Goal: Task Accomplishment & Management: Manage account settings

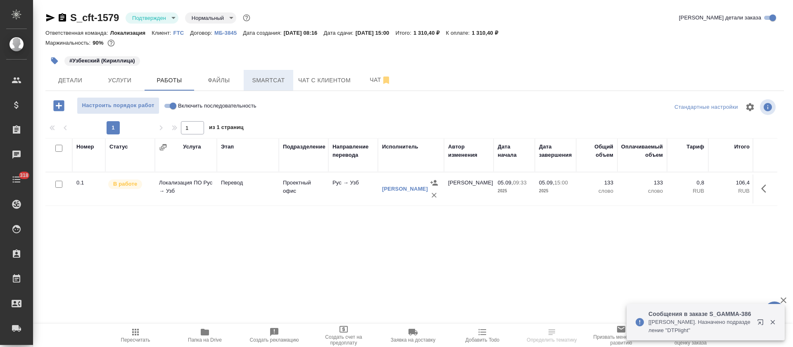
click at [271, 82] on span "Smartcat" at bounding box center [269, 80] width 40 height 10
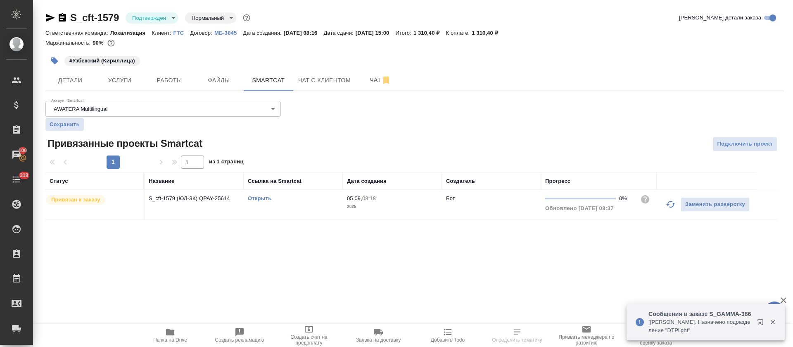
click at [260, 198] on link "Открыть" at bounding box center [260, 198] width 24 height 6
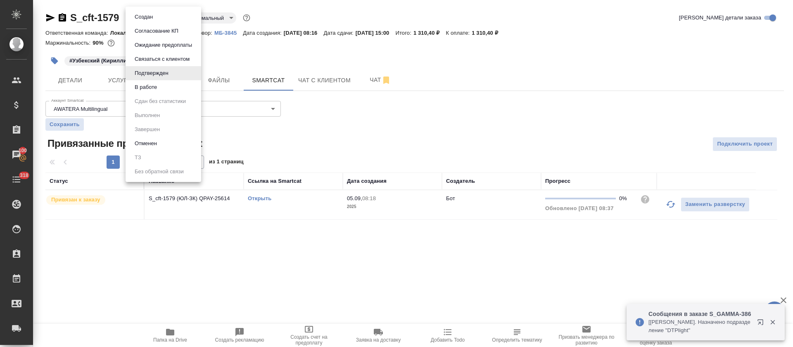
click at [162, 17] on body "🙏 .cls-1 fill:#fff; AWATERA Tretyakova Olga Клиенты Спецификации Заказы 100 Чат…" at bounding box center [396, 173] width 793 height 347
click at [162, 92] on li "В работе" at bounding box center [164, 87] width 76 height 14
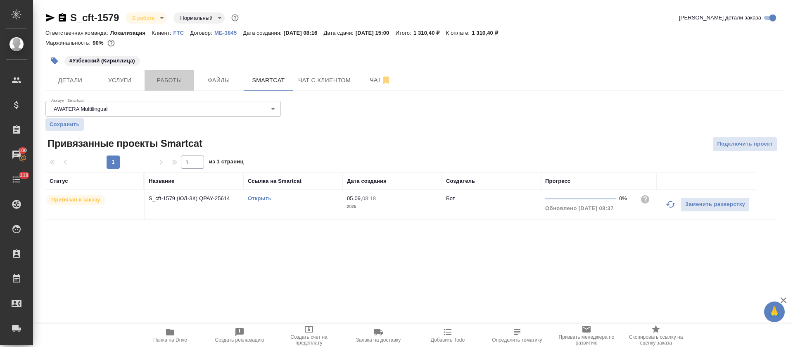
click at [155, 81] on span "Работы" at bounding box center [170, 80] width 40 height 10
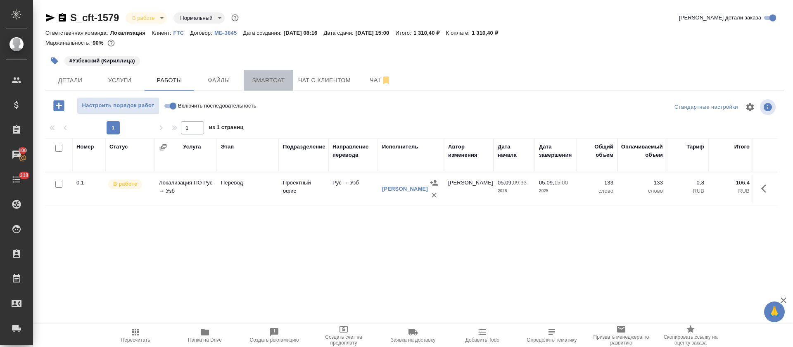
click at [277, 86] on button "Smartcat" at bounding box center [269, 80] width 50 height 21
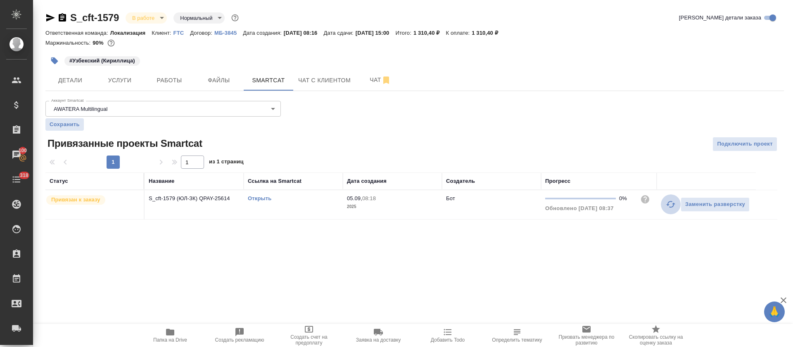
click at [673, 202] on icon "button" at bounding box center [671, 204] width 10 height 10
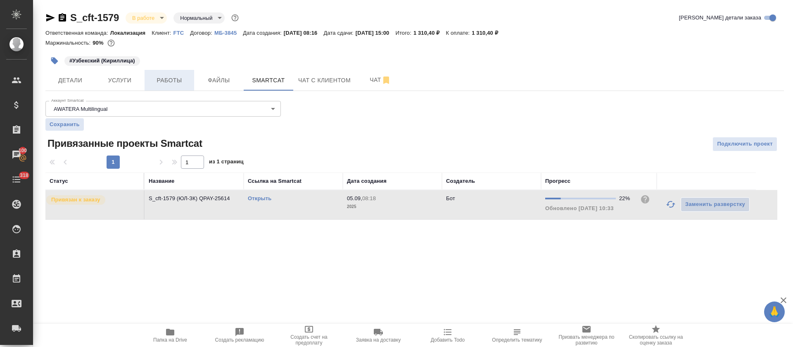
click at [185, 76] on span "Работы" at bounding box center [170, 80] width 40 height 10
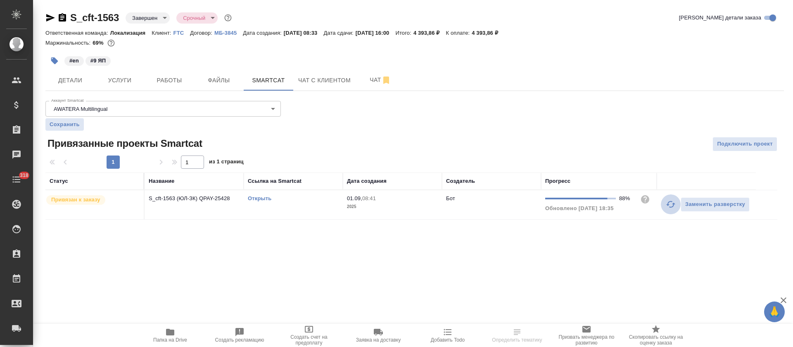
click at [670, 204] on icon "button" at bounding box center [671, 204] width 10 height 10
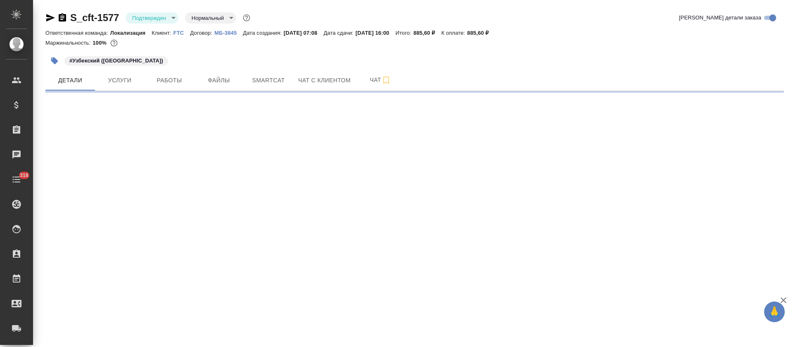
select select "RU"
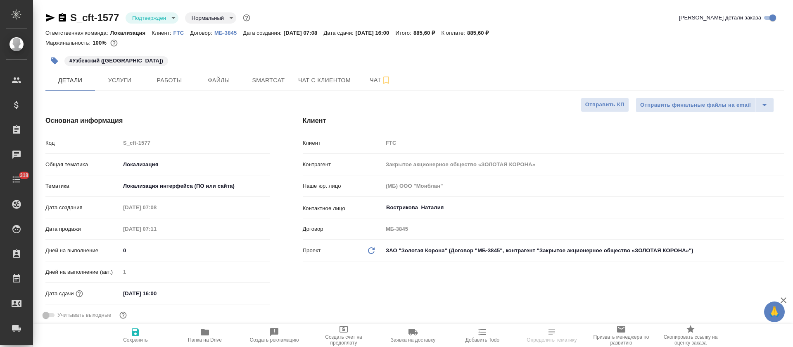
type textarea "x"
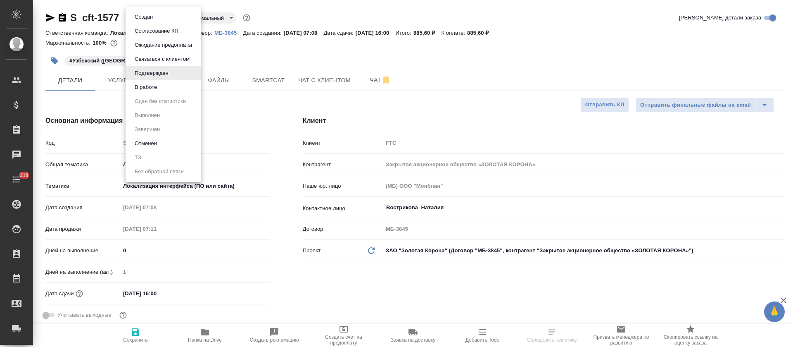
click at [170, 20] on body "🙏 .cls-1 fill:#fff; AWATERA Tretyakova Olga Клиенты Спецификации Заказы Чаты 31…" at bounding box center [396, 173] width 793 height 347
click at [174, 88] on li "В работе" at bounding box center [164, 87] width 76 height 14
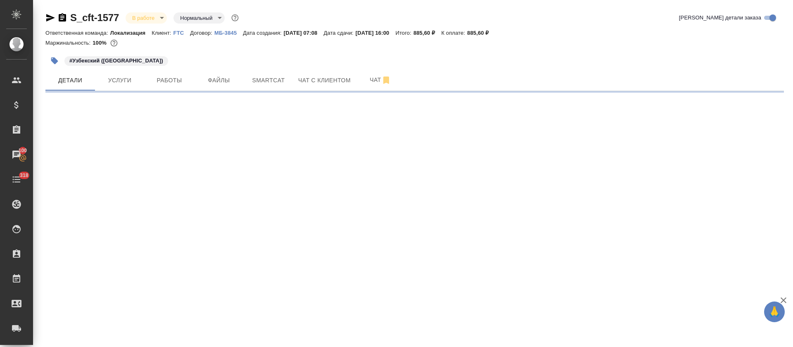
select select "RU"
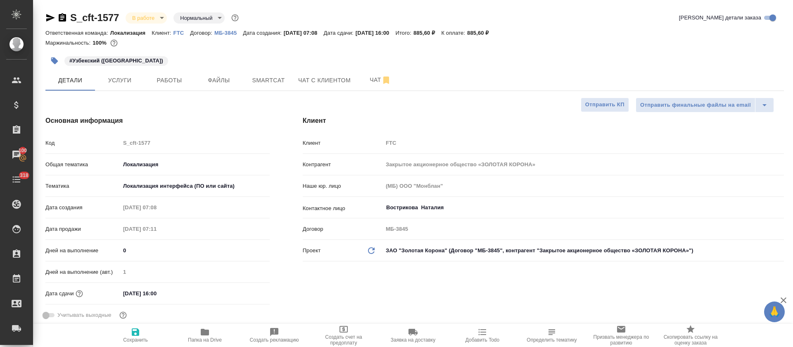
type textarea "x"
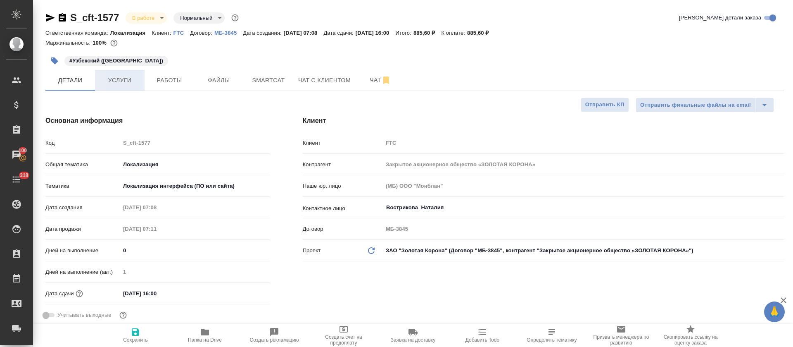
type textarea "x"
click at [121, 78] on span "Услуги" at bounding box center [120, 80] width 40 height 10
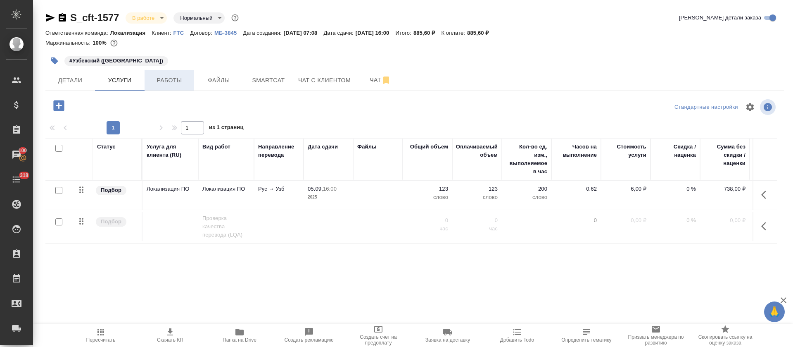
click at [158, 84] on span "Работы" at bounding box center [170, 80] width 40 height 10
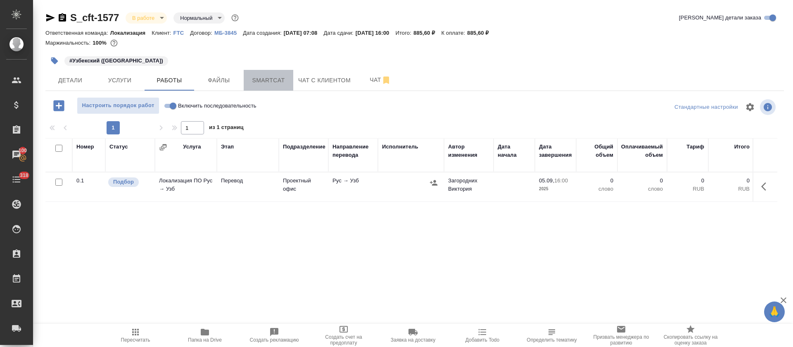
click at [272, 79] on span "Smartcat" at bounding box center [269, 80] width 40 height 10
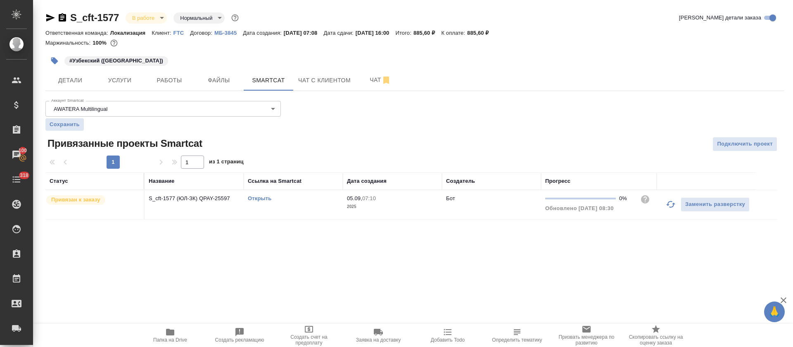
click at [262, 202] on div "Открыть" at bounding box center [293, 198] width 91 height 8
click at [262, 197] on link "Открыть" at bounding box center [260, 198] width 24 height 6
click at [176, 89] on button "Работы" at bounding box center [170, 80] width 50 height 21
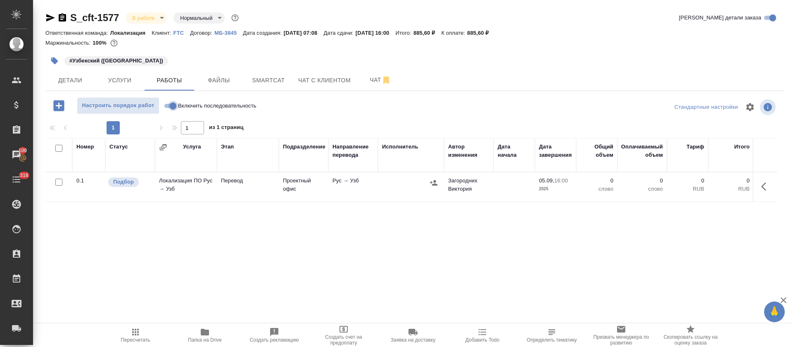
click at [172, 105] on input "Включить последовательность" at bounding box center [173, 106] width 30 height 10
checkbox input "true"
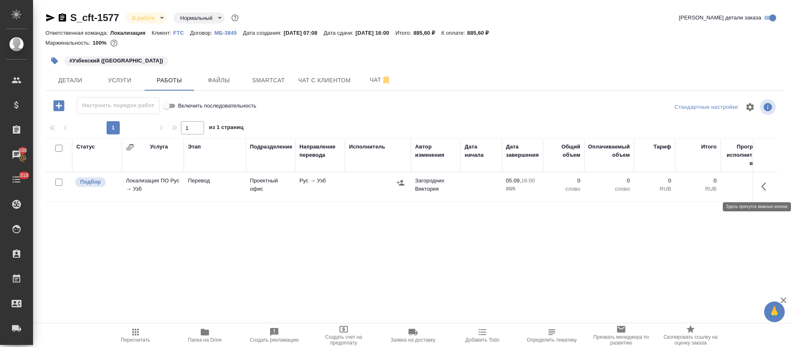
click at [762, 187] on icon "button" at bounding box center [763, 186] width 5 height 8
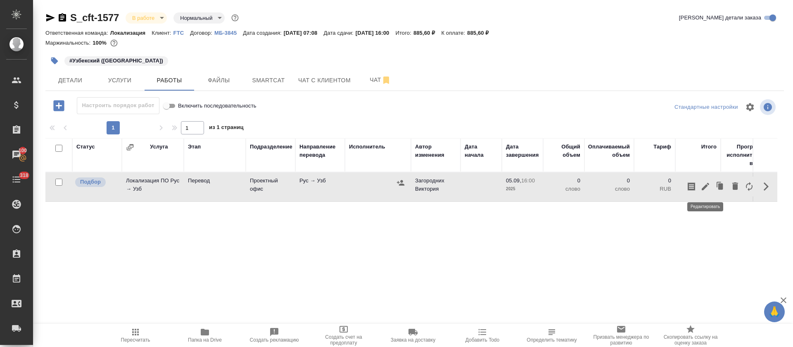
click at [711, 184] on button "button" at bounding box center [705, 186] width 14 height 20
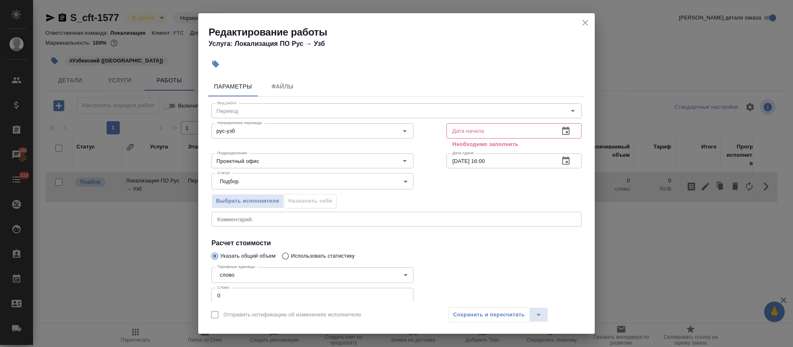
click at [305, 297] on input "0" at bounding box center [312, 294] width 202 height 15
type input "123"
click at [563, 135] on button "button" at bounding box center [566, 131] width 20 height 20
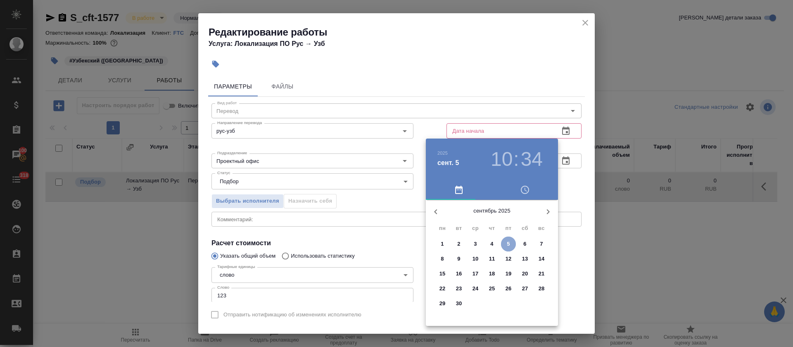
click at [506, 244] on span "5" at bounding box center [508, 244] width 15 height 8
type input "05.09.2025 10:34"
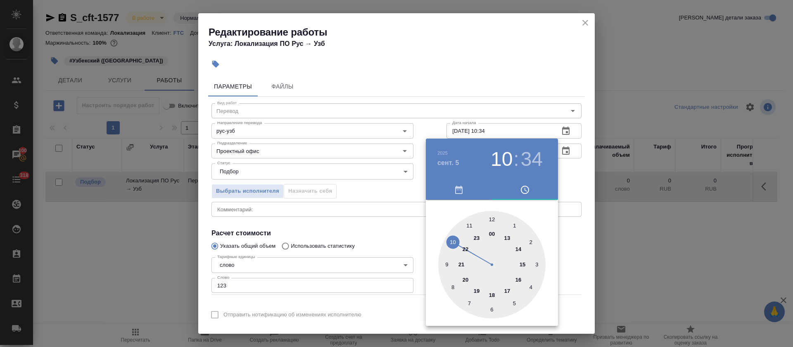
click at [409, 206] on div at bounding box center [396, 173] width 793 height 347
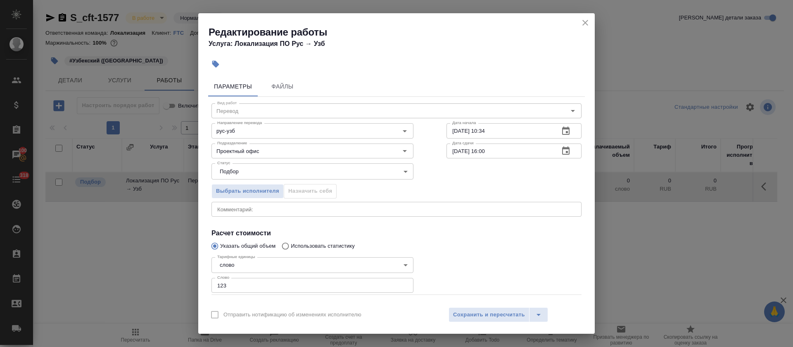
click at [562, 154] on icon "button" at bounding box center [565, 150] width 7 height 8
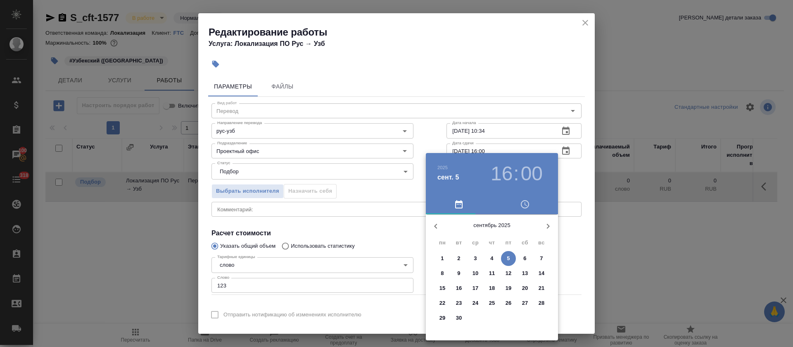
click at [392, 192] on div at bounding box center [396, 173] width 793 height 347
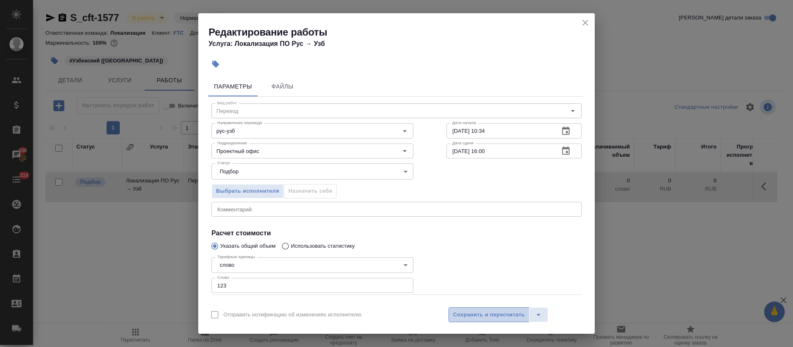
click at [480, 318] on span "Сохранить и пересчитать" at bounding box center [489, 315] width 72 height 10
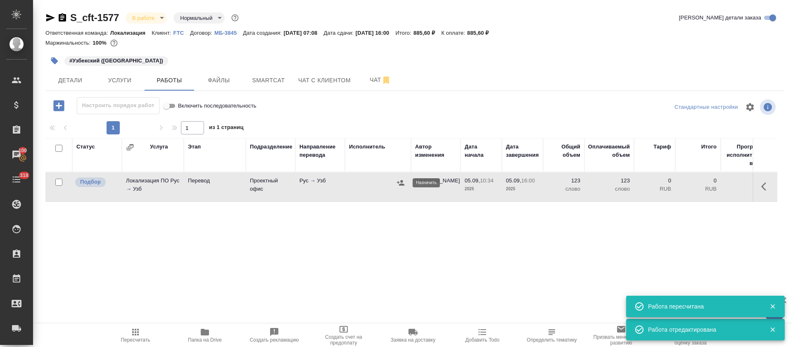
click at [401, 183] on icon "button" at bounding box center [401, 182] width 8 height 8
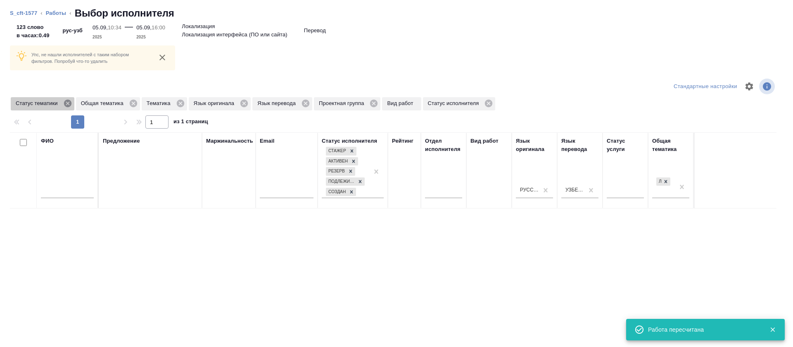
click at [64, 100] on icon at bounding box center [67, 103] width 9 height 9
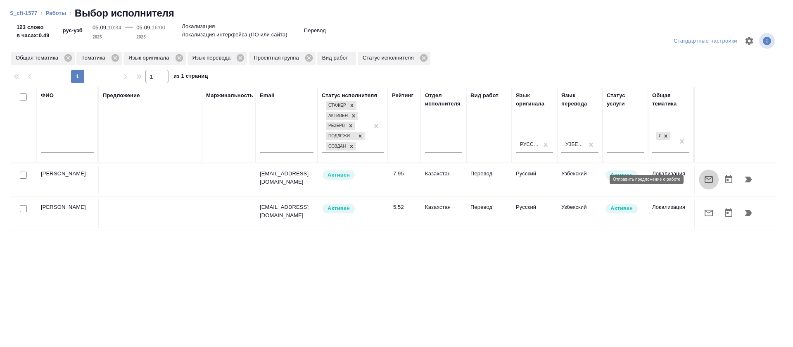
click at [699, 184] on button "button" at bounding box center [709, 179] width 20 height 20
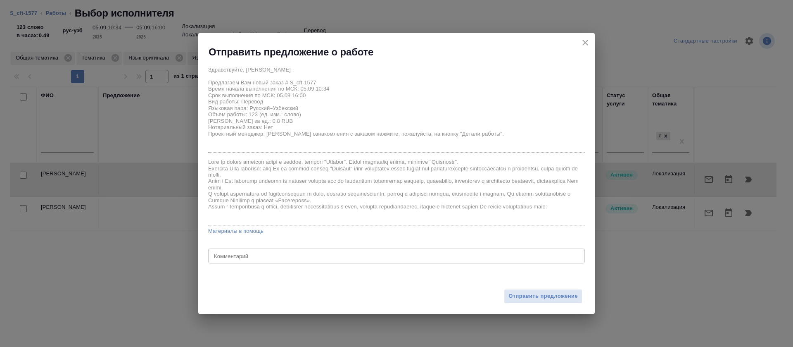
click at [397, 252] on div "x Комментарий" at bounding box center [396, 255] width 377 height 15
type textarea "ЛАТИНИЦА"
click at [506, 294] on button "Отправить предложение" at bounding box center [543, 296] width 78 height 14
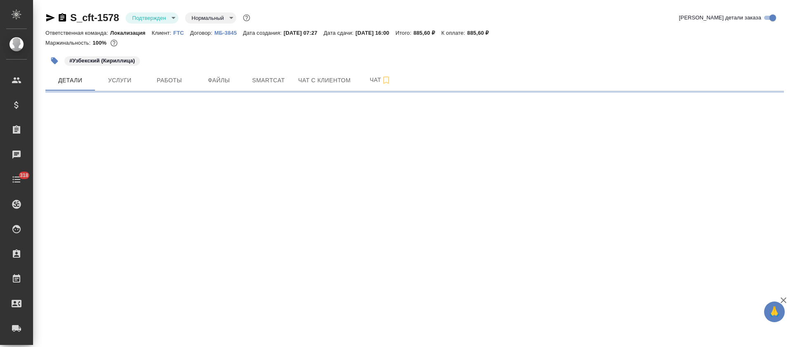
select select "RU"
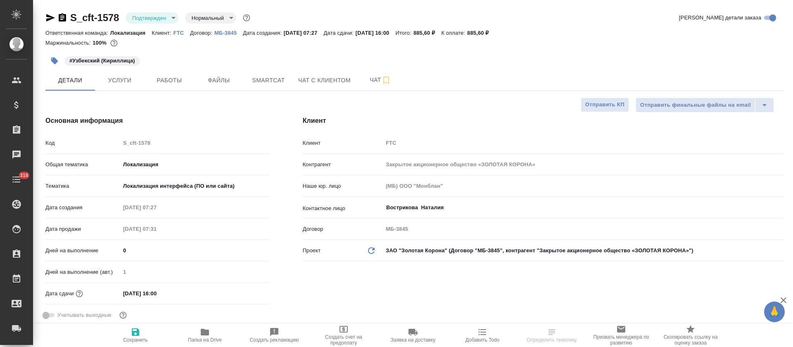
type textarea "x"
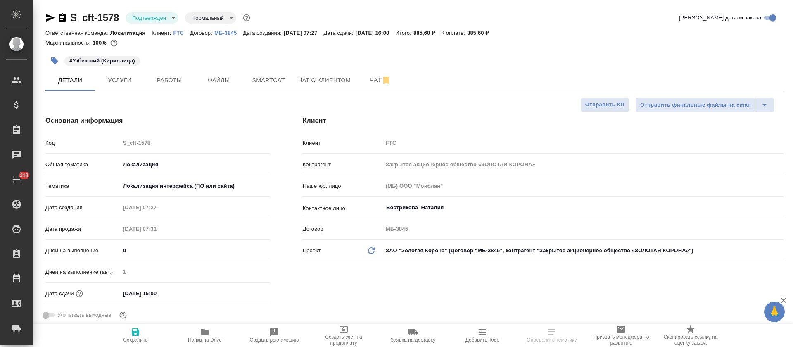
type textarea "x"
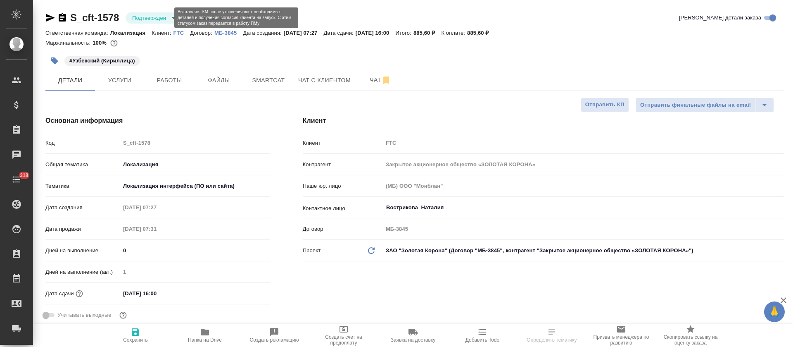
click at [166, 20] on body "🙏 .cls-1 fill:#fff; AWATERA Tretyakova Olga Клиенты Спецификации Заказы Чаты 31…" at bounding box center [396, 173] width 793 height 347
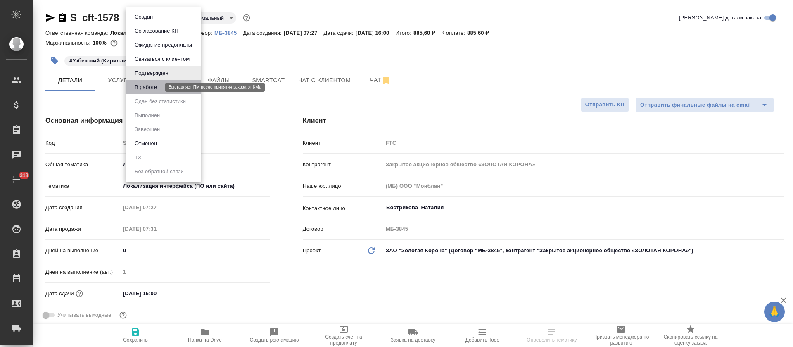
click at [153, 87] on button "В работе" at bounding box center [145, 87] width 27 height 9
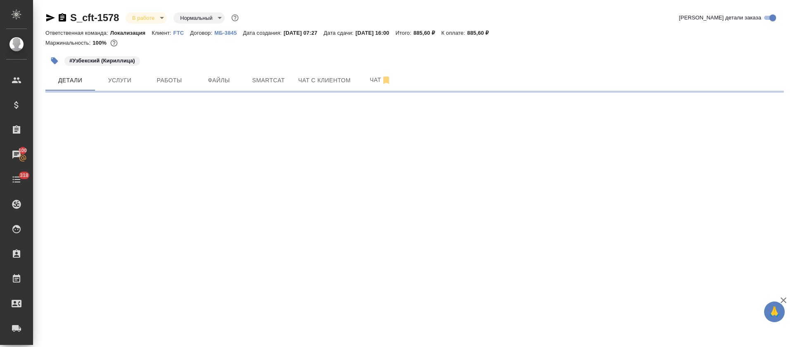
select select "RU"
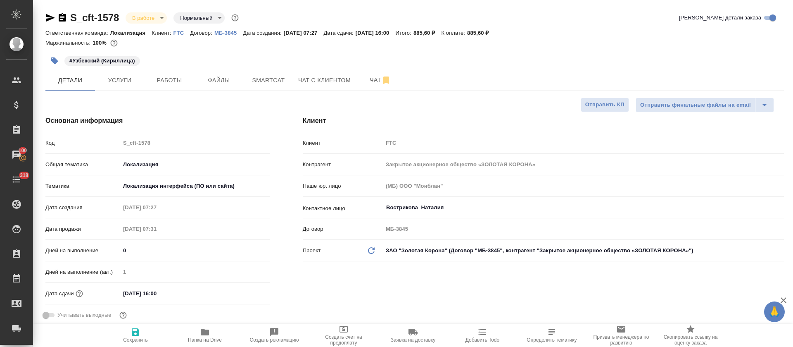
type textarea "x"
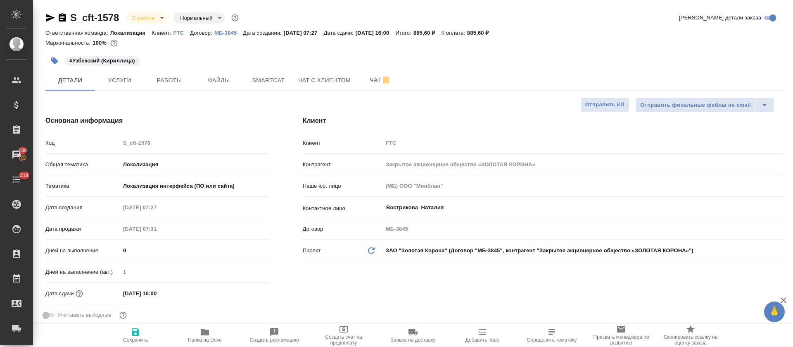
type textarea "x"
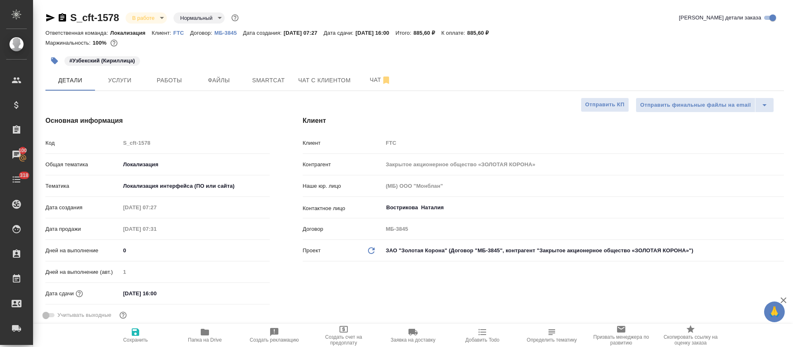
type textarea "x"
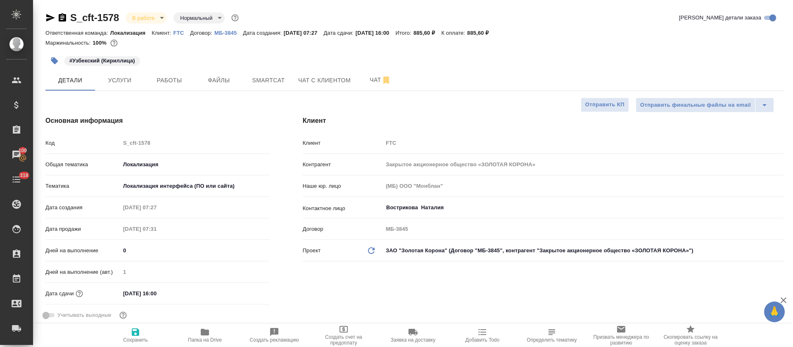
type textarea "x"
click at [134, 80] on span "Услуги" at bounding box center [120, 80] width 40 height 10
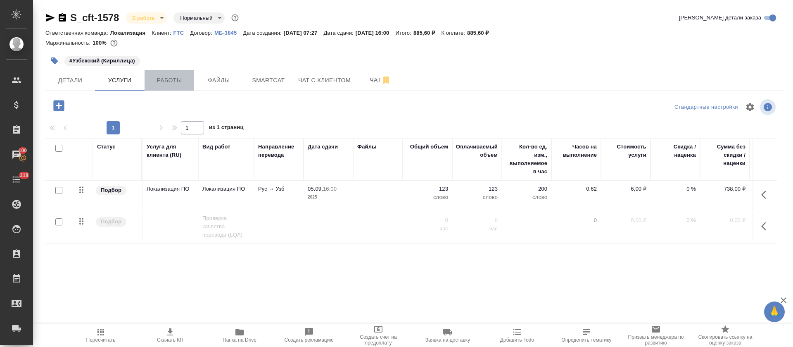
click at [174, 84] on span "Работы" at bounding box center [170, 80] width 40 height 10
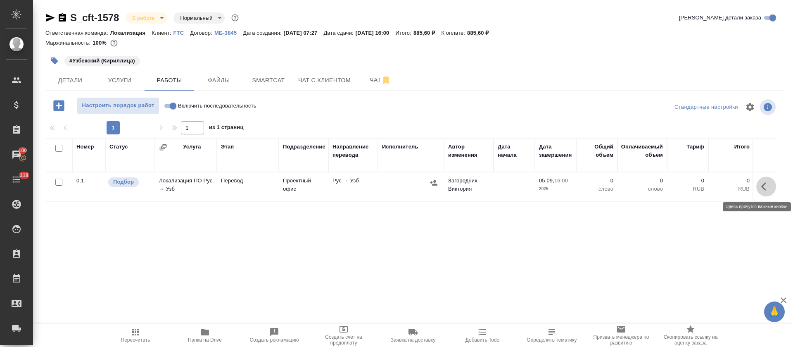
click at [771, 191] on icon "button" at bounding box center [766, 186] width 10 height 10
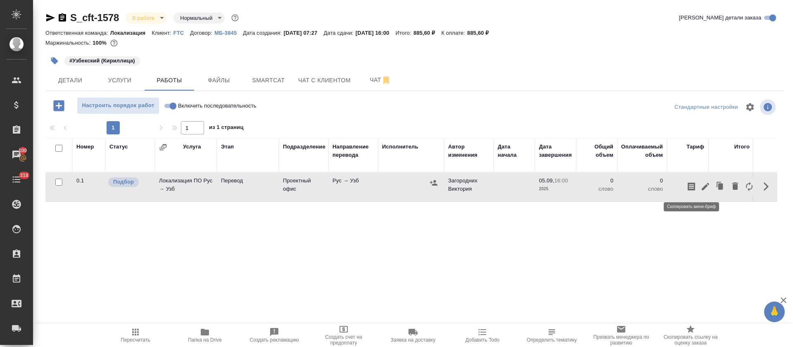
click at [697, 187] on button "button" at bounding box center [691, 186] width 14 height 20
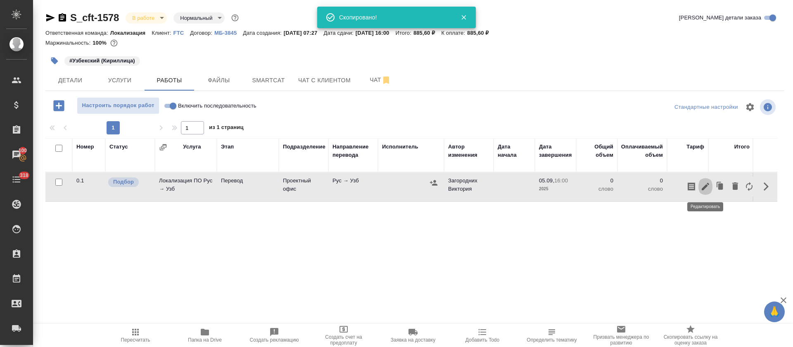
click at [704, 187] on icon "button" at bounding box center [705, 186] width 7 height 7
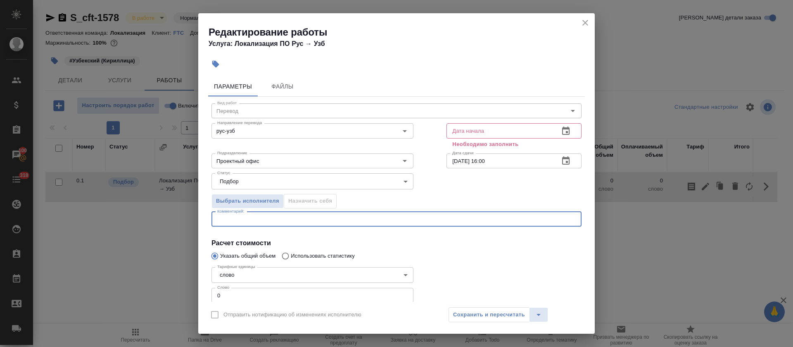
click at [262, 218] on textarea at bounding box center [396, 219] width 359 height 6
type textarea "1"
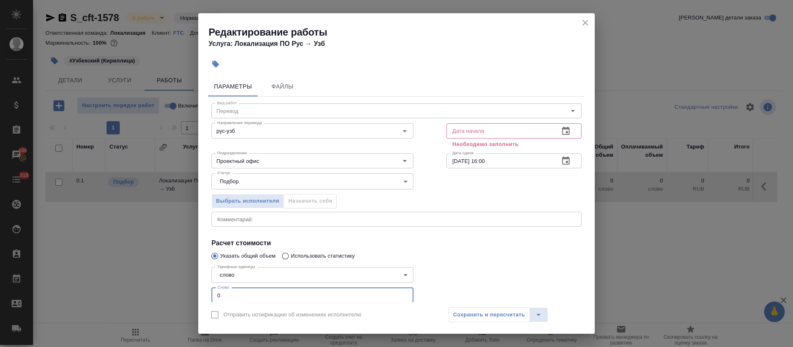
click at [254, 292] on input "0" at bounding box center [312, 294] width 202 height 15
type input "123"
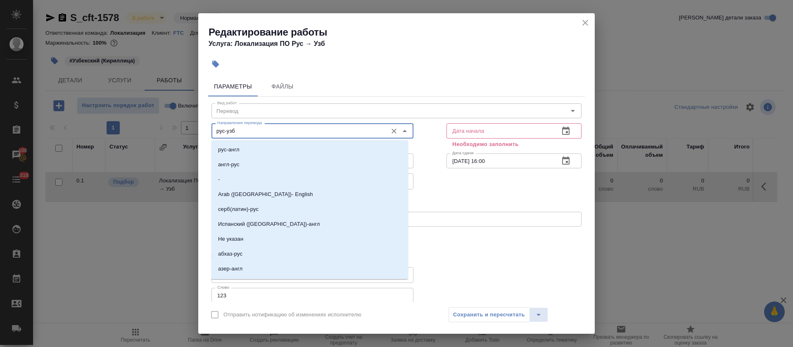
click at [278, 130] on input "рус-узб" at bounding box center [298, 131] width 169 height 10
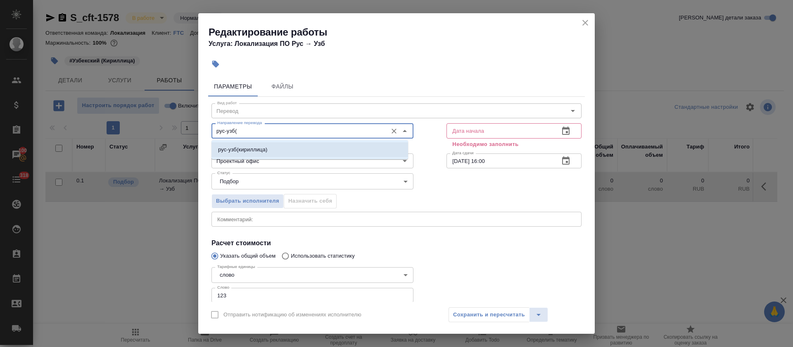
click at [280, 150] on li "рус-узб(кириллица)" at bounding box center [309, 149] width 197 height 15
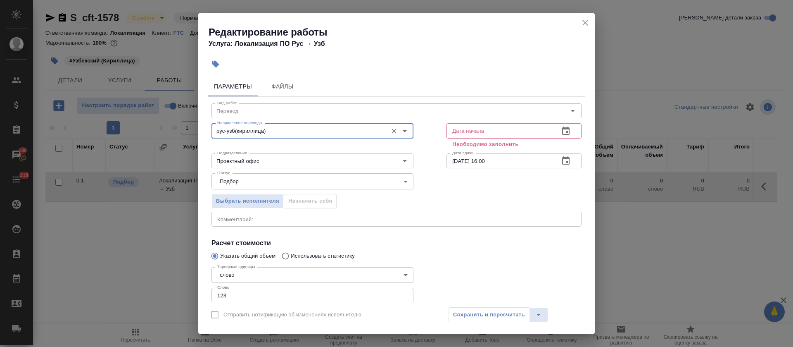
type input "рус-узб(кириллица)"
click at [561, 133] on icon "button" at bounding box center [566, 131] width 10 height 10
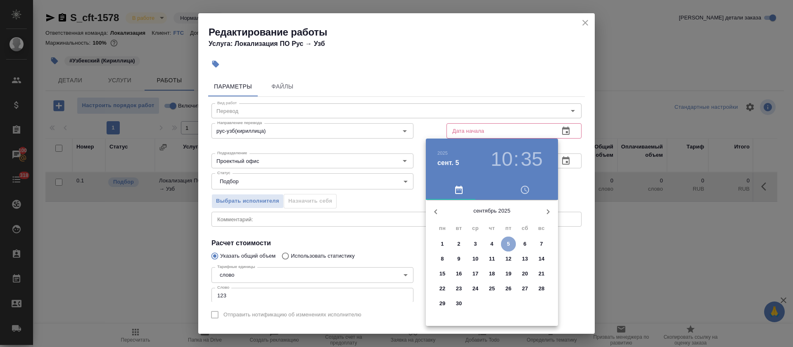
click at [511, 242] on span "5" at bounding box center [508, 244] width 15 height 8
type input "05.09.2025 10:35"
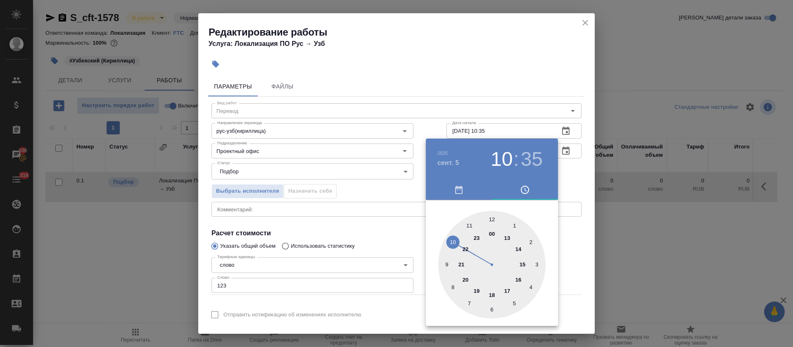
click at [391, 252] on div at bounding box center [396, 173] width 793 height 347
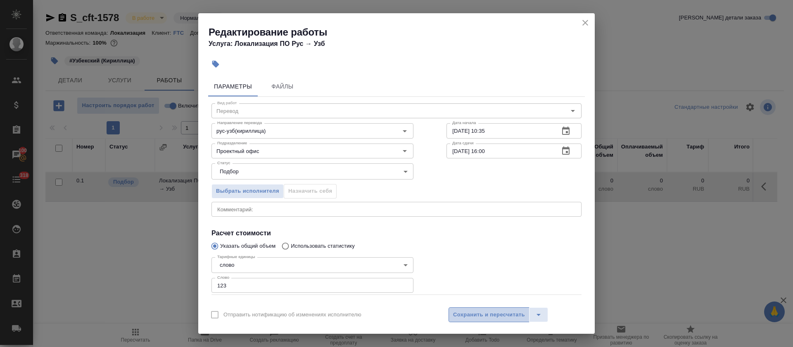
click at [474, 309] on button "Сохранить и пересчитать" at bounding box center [489, 314] width 81 height 15
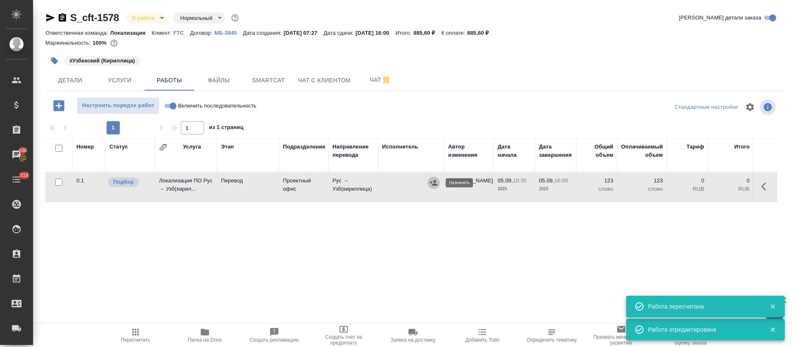
click at [431, 184] on icon "button" at bounding box center [434, 182] width 8 height 8
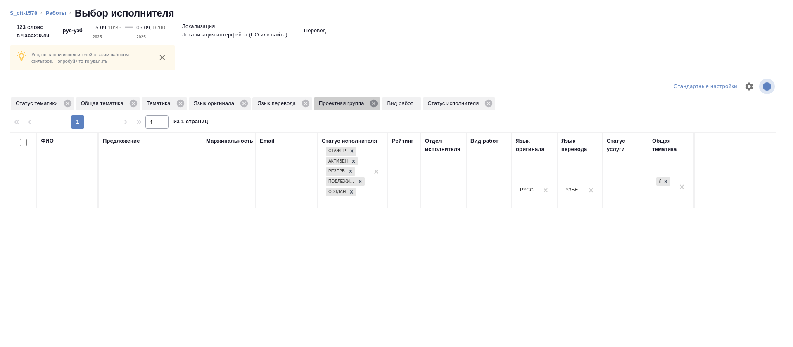
click at [377, 103] on icon at bounding box center [373, 103] width 7 height 7
click at [69, 101] on icon at bounding box center [67, 103] width 7 height 7
click at [86, 188] on input "text" at bounding box center [67, 193] width 53 height 10
type input "САГИЕВА"
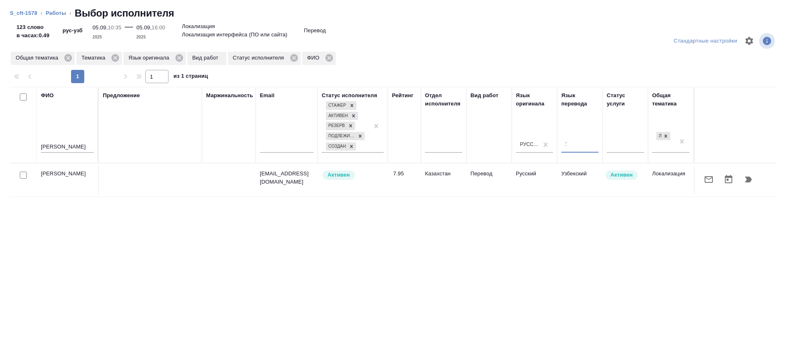
type input "УЗ"
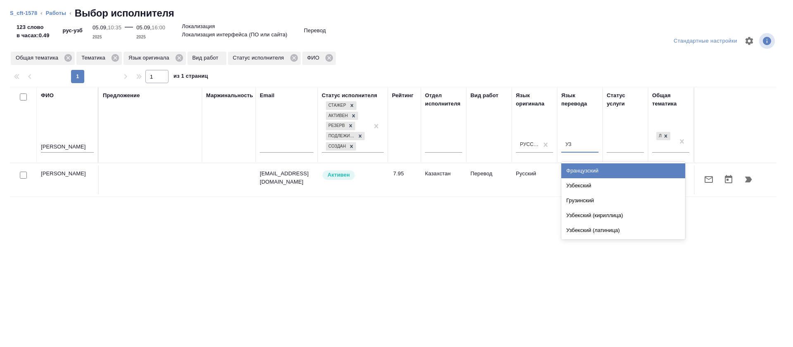
click at [585, 185] on div "Узбекский" at bounding box center [623, 185] width 124 height 15
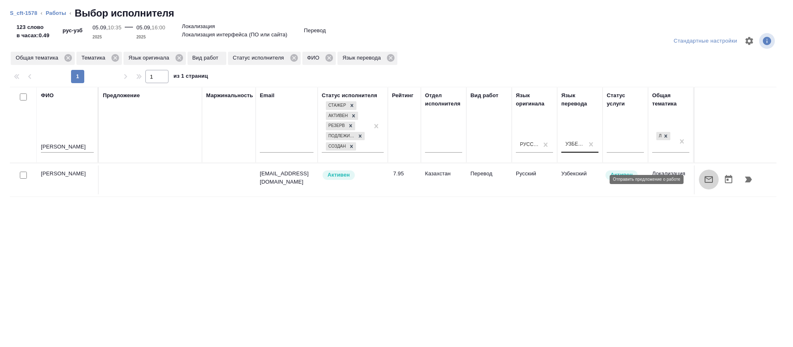
click at [704, 180] on button "button" at bounding box center [709, 179] width 20 height 20
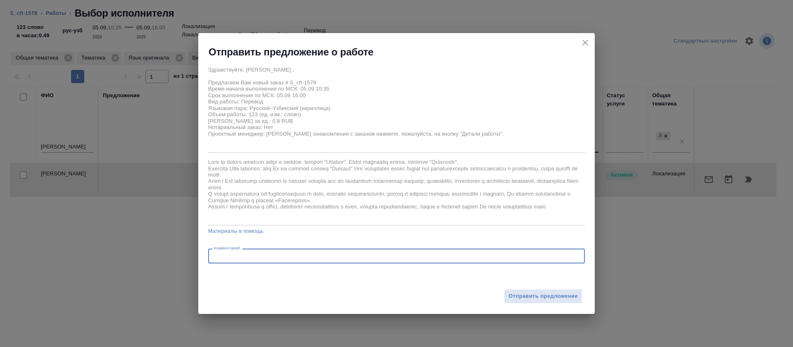
click at [401, 257] on textarea at bounding box center [396, 256] width 365 height 6
type textarea "КИРИЛЛИЦА"
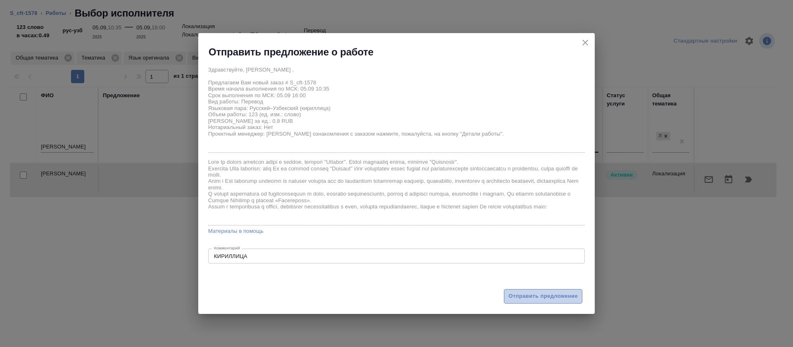
click at [525, 301] on button "Отправить предложение" at bounding box center [543, 296] width 78 height 14
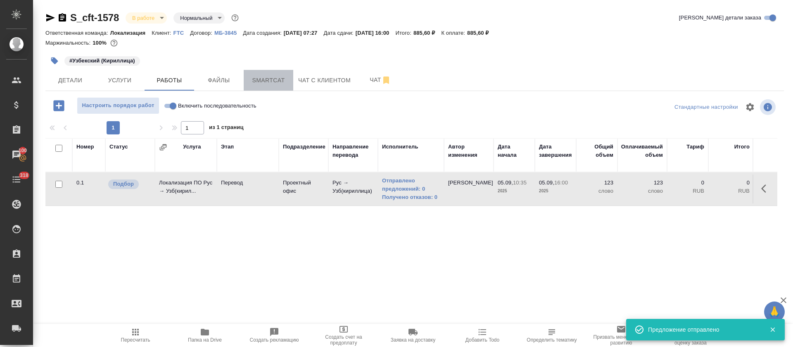
click at [279, 73] on button "Smartcat" at bounding box center [269, 80] width 50 height 21
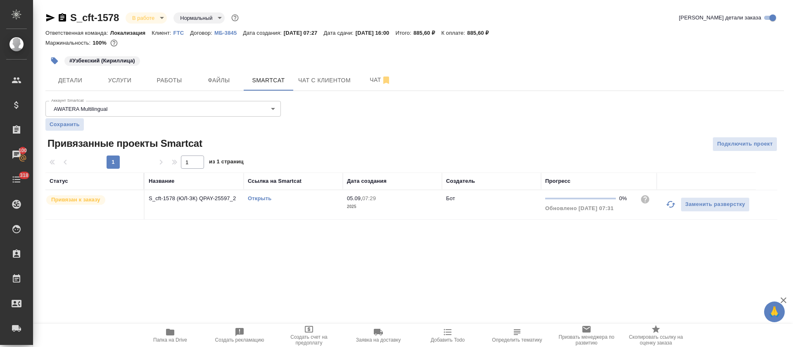
click at [249, 200] on link "Открыть" at bounding box center [260, 198] width 24 height 6
click at [183, 82] on span "Работы" at bounding box center [170, 80] width 40 height 10
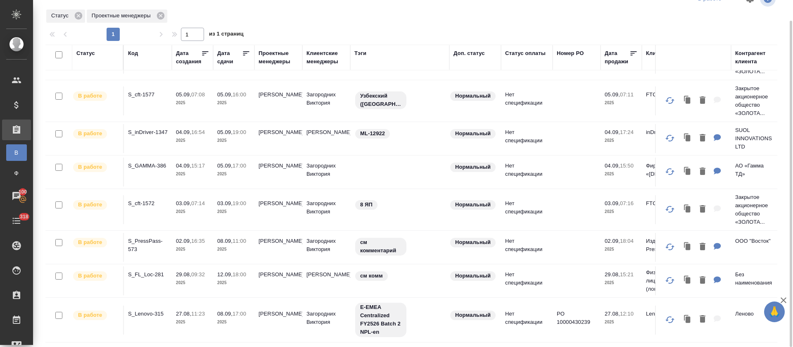
scroll to position [83, 0]
click at [156, 270] on p "S_FL_Loc-281" at bounding box center [148, 274] width 40 height 8
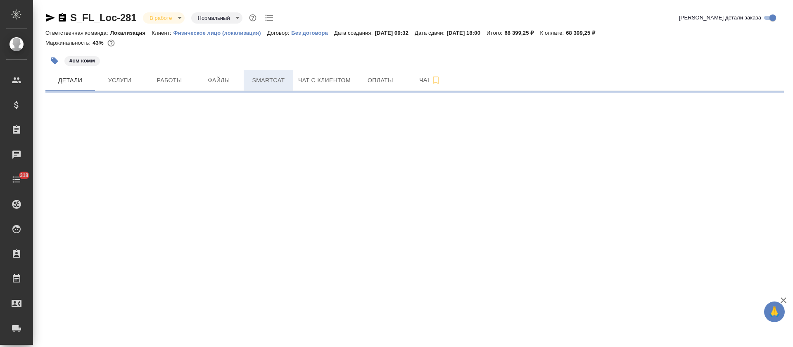
select select "RU"
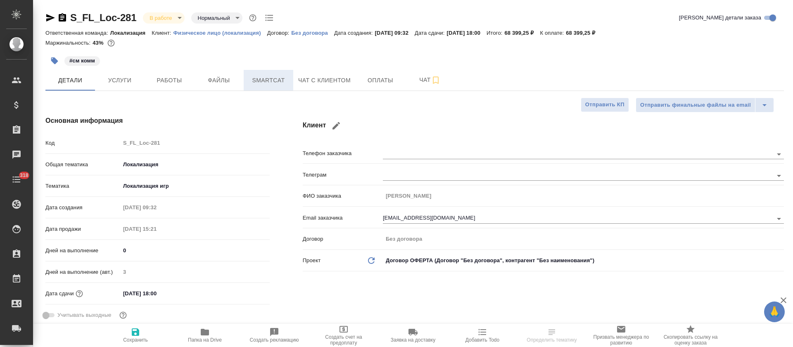
type textarea "x"
click at [285, 84] on span "Smartcat" at bounding box center [269, 80] width 40 height 10
type textarea "x"
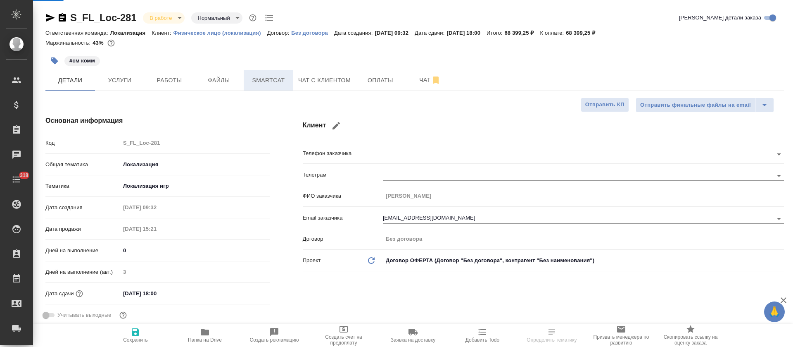
type textarea "x"
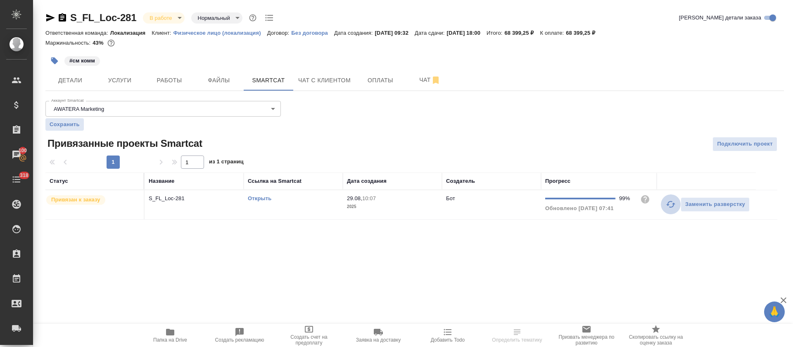
click at [676, 209] on button "button" at bounding box center [671, 204] width 20 height 20
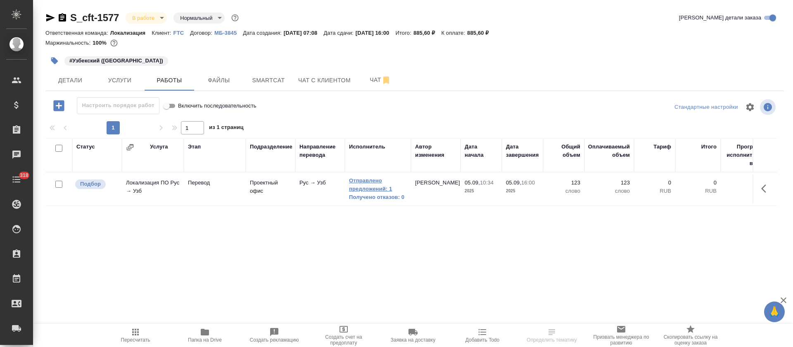
click at [361, 186] on link "Отправлено предложений: 1" at bounding box center [378, 184] width 58 height 17
click at [457, 251] on div "Статус Услуга Этап Подразделение Направление перевода Исполнитель Автор изменен…" at bounding box center [411, 231] width 732 height 186
click at [467, 274] on div "Статус Услуга Этап Подразделение Направление перевода Исполнитель Автор изменен…" at bounding box center [411, 231] width 732 height 186
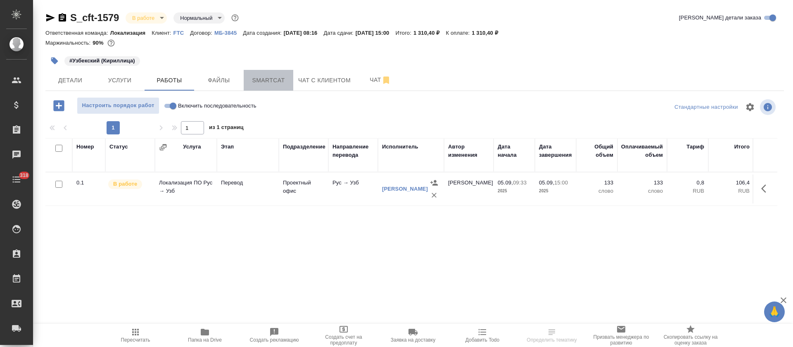
click at [276, 85] on button "Smartcat" at bounding box center [269, 80] width 50 height 21
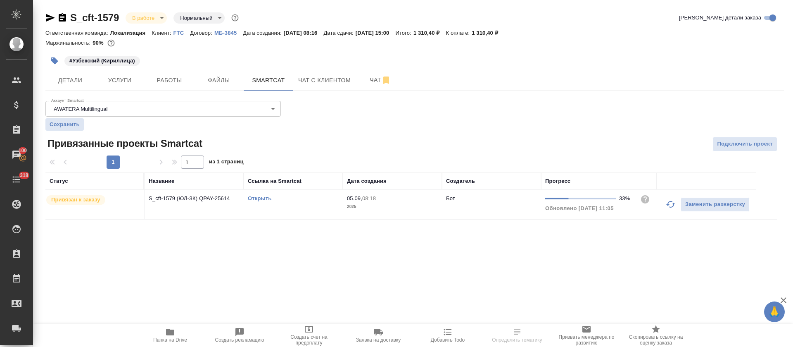
click at [258, 200] on link "Открыть" at bounding box center [260, 198] width 24 height 6
click at [183, 77] on span "Работы" at bounding box center [170, 80] width 40 height 10
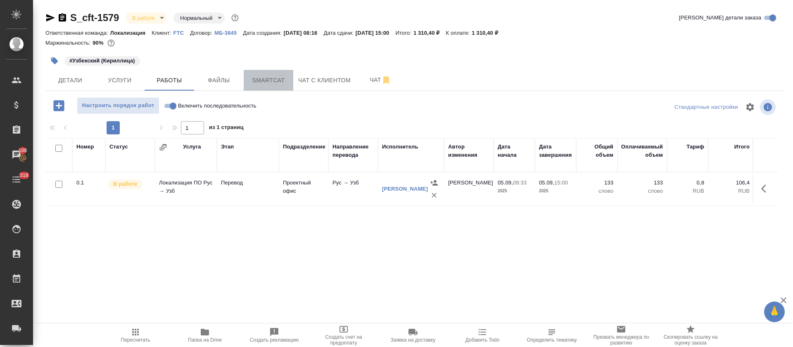
click at [263, 84] on span "Smartcat" at bounding box center [269, 80] width 40 height 10
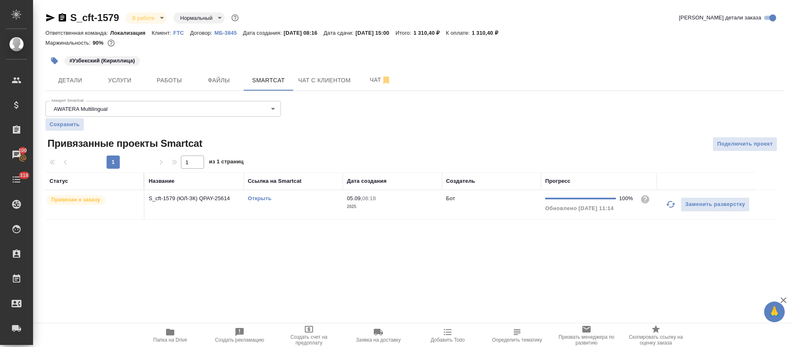
click at [258, 198] on link "Открыть" at bounding box center [260, 198] width 24 height 6
click at [129, 81] on span "Услуги" at bounding box center [120, 80] width 40 height 10
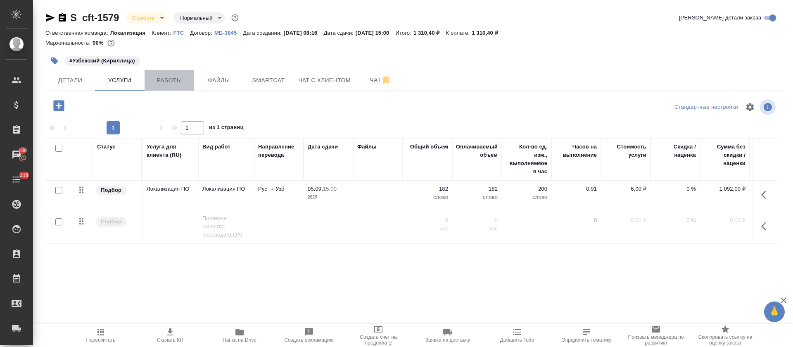
click at [191, 77] on button "Работы" at bounding box center [170, 80] width 50 height 21
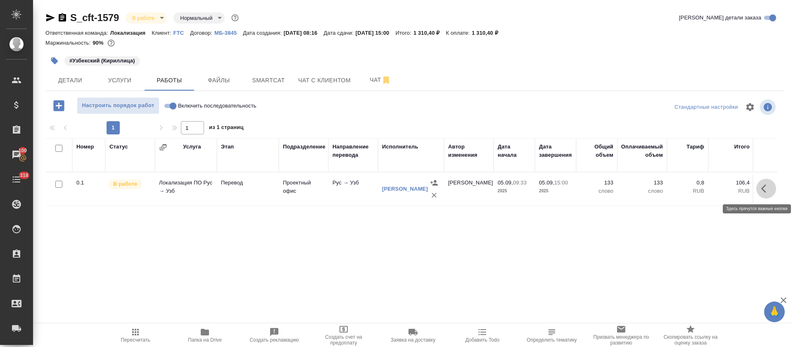
click at [767, 190] on icon "button" at bounding box center [766, 188] width 10 height 10
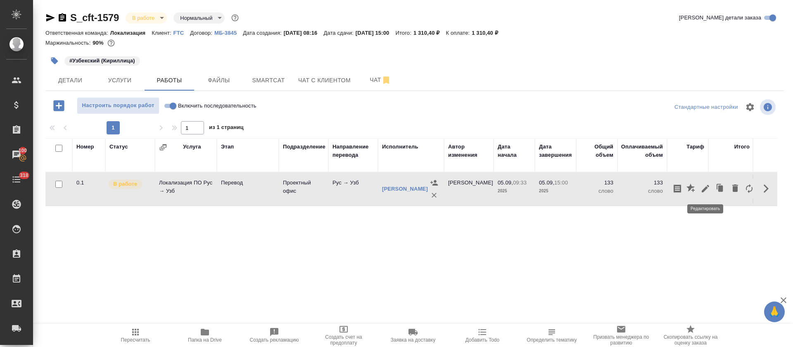
click at [702, 190] on icon "button" at bounding box center [706, 188] width 10 height 10
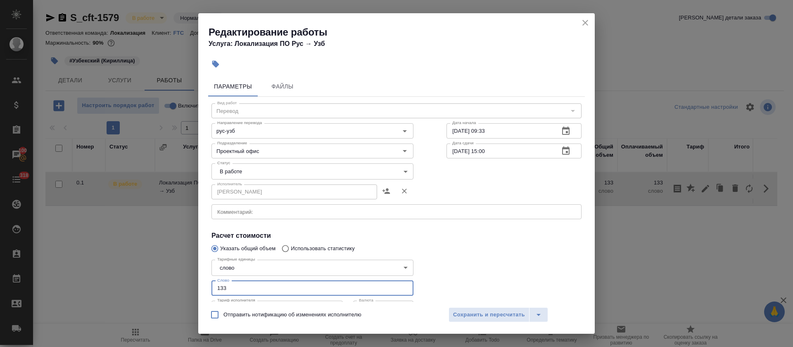
click at [300, 280] on input "133" at bounding box center [312, 287] width 202 height 15
type input "179"
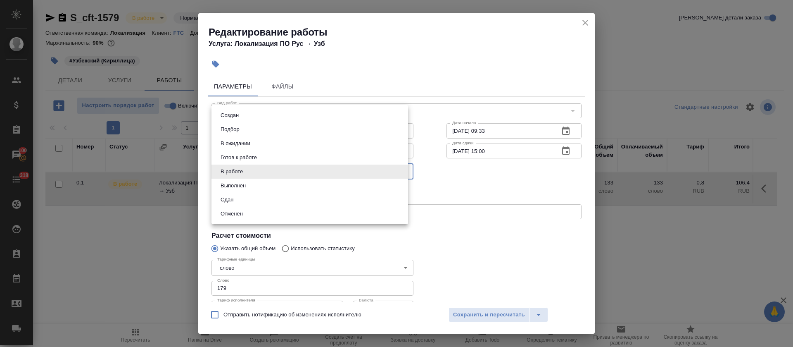
click at [253, 165] on body "🙏 .cls-1 fill:#fff; AWATERA Tretyakova Olga Клиенты Спецификации Заказы 100 Чат…" at bounding box center [396, 173] width 793 height 347
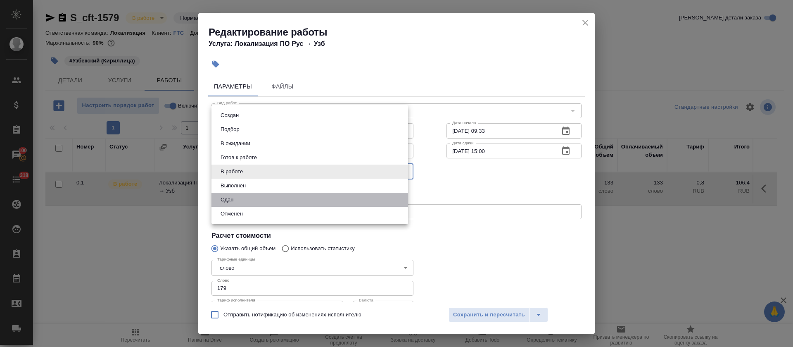
click at [246, 197] on li "Сдан" at bounding box center [309, 199] width 197 height 14
type input "closed"
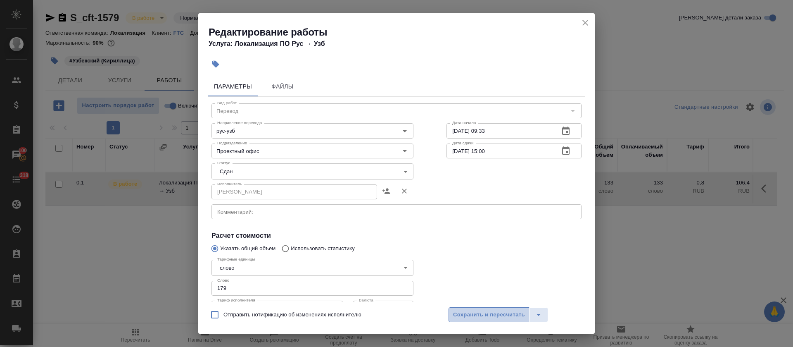
click at [455, 312] on span "Сохранить и пересчитать" at bounding box center [489, 315] width 72 height 10
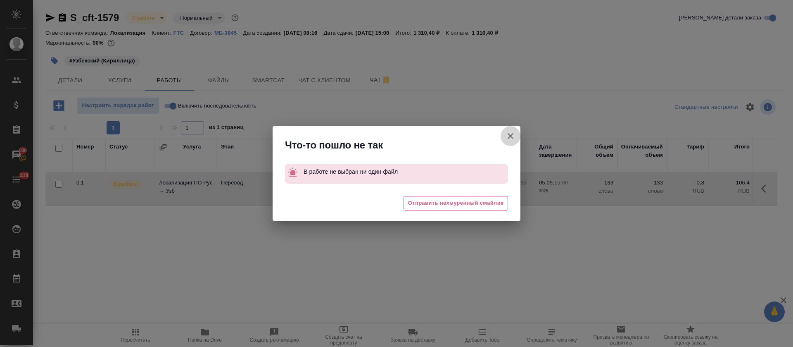
click at [510, 135] on icon "button" at bounding box center [511, 136] width 6 height 6
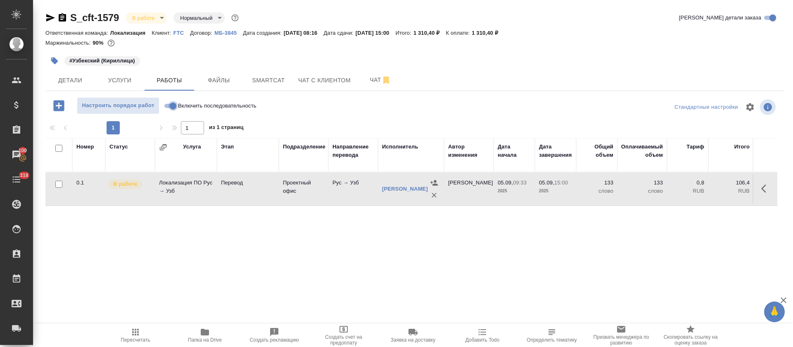
click at [167, 101] on input "Включить последовательность" at bounding box center [173, 106] width 30 height 10
checkbox input "true"
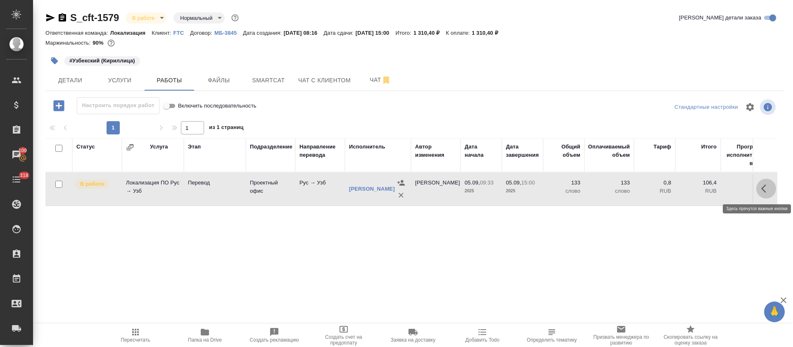
click at [760, 195] on button "button" at bounding box center [766, 188] width 20 height 20
click at [704, 187] on icon "button" at bounding box center [706, 188] width 10 height 10
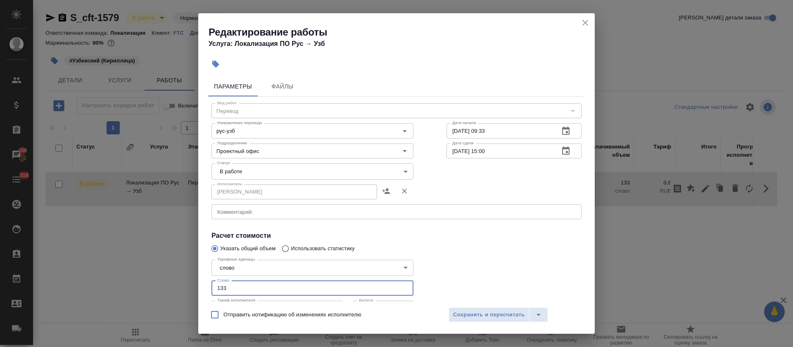
click at [270, 282] on input "133" at bounding box center [312, 287] width 202 height 15
type input "179"
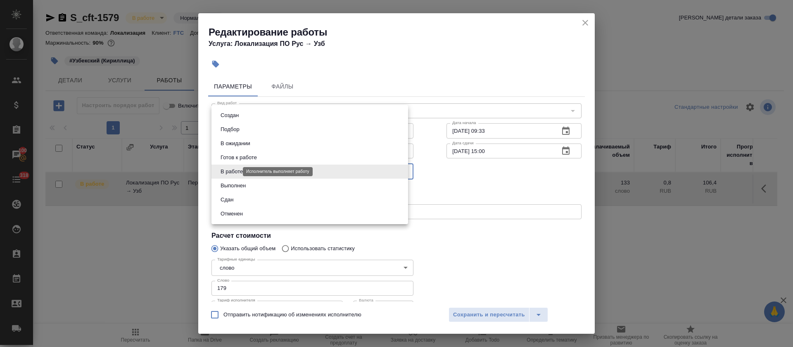
click at [236, 171] on body "🙏 .cls-1 fill:#fff; AWATERA Tretyakova Olga Клиенты Спецификации Заказы 100 Чат…" at bounding box center [396, 173] width 793 height 347
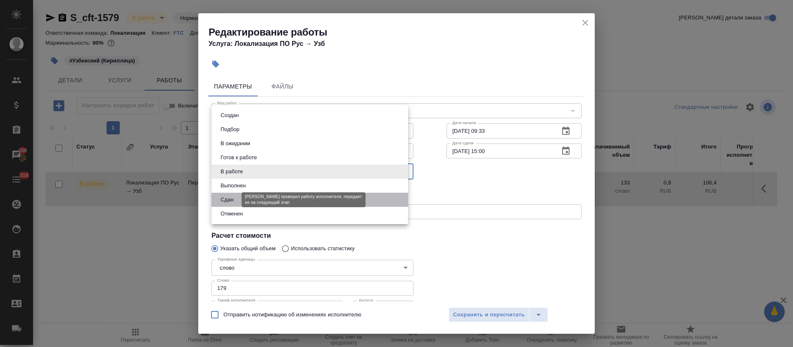
click at [227, 202] on button "Сдан" at bounding box center [227, 199] width 18 height 9
type input "closed"
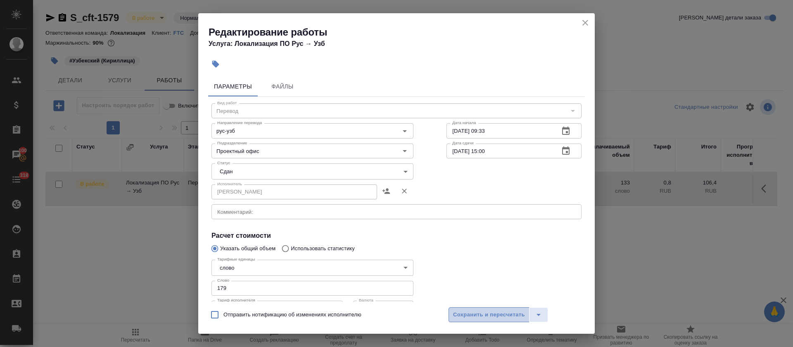
click at [465, 311] on span "Сохранить и пересчитать" at bounding box center [489, 315] width 72 height 10
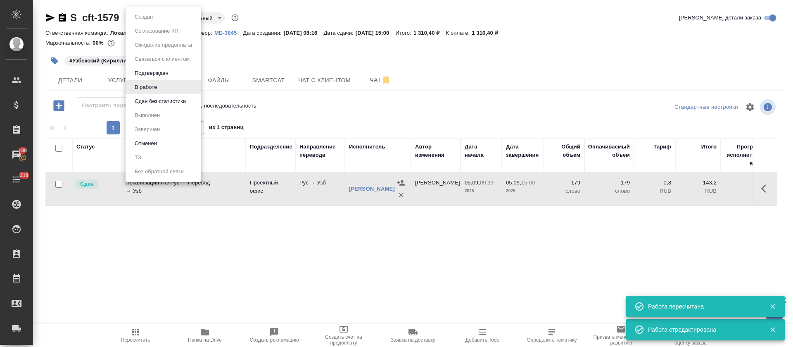
click at [161, 17] on body "🙏 .cls-1 fill:#fff; AWATERA Tretyakova Olga Клиенты Спецификации Заказы 100 Чат…" at bounding box center [396, 173] width 793 height 347
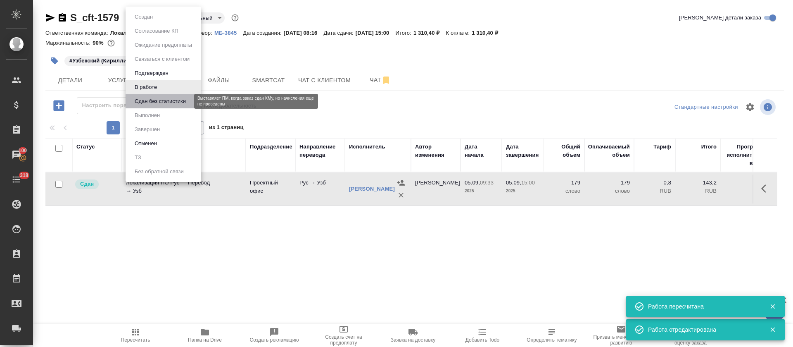
click at [173, 100] on button "Сдан без статистики" at bounding box center [160, 101] width 56 height 9
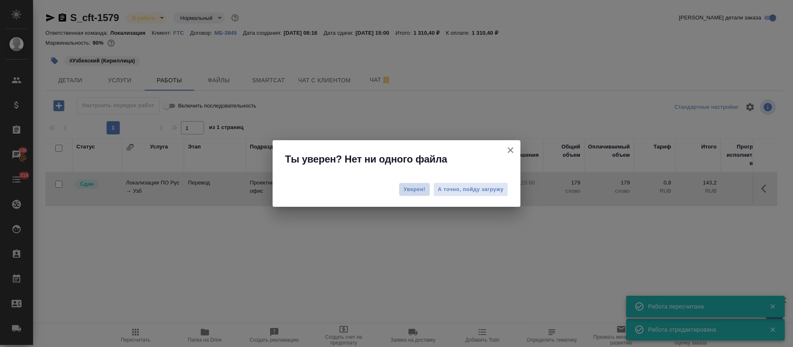
click at [417, 195] on button "Уверен!" at bounding box center [414, 189] width 31 height 13
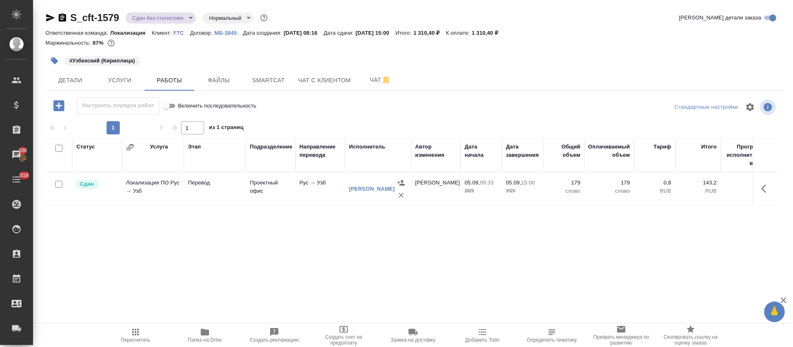
click at [188, 17] on body "🙏 .cls-1 fill:#fff; AWATERA Tretyakova Olga Клиенты Спецификации Заказы 100 Чат…" at bounding box center [396, 173] width 793 height 347
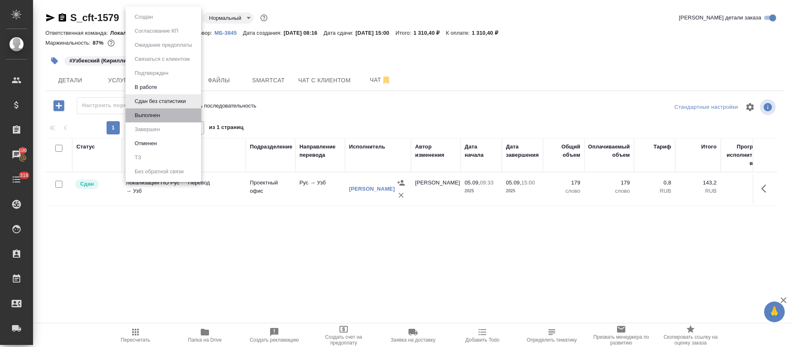
click at [178, 113] on li "Выполнен" at bounding box center [164, 115] width 76 height 14
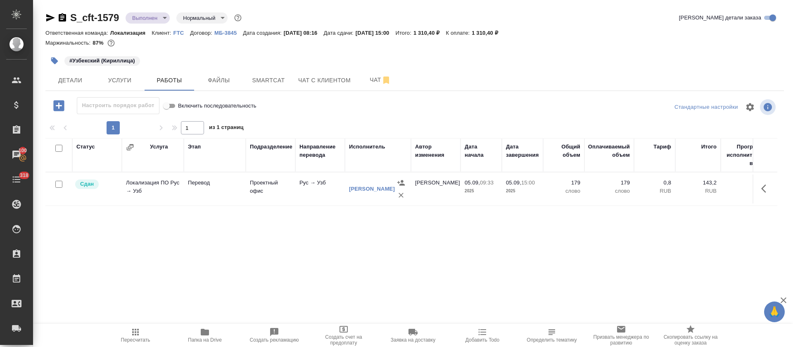
click at [48, 19] on icon "button" at bounding box center [50, 17] width 9 height 7
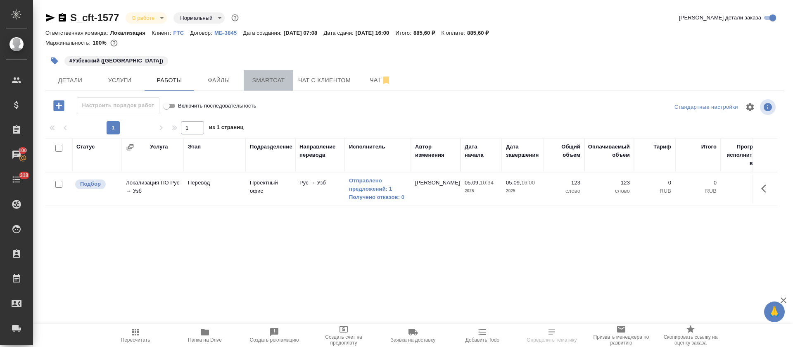
click at [271, 82] on span "Smartcat" at bounding box center [269, 80] width 40 height 10
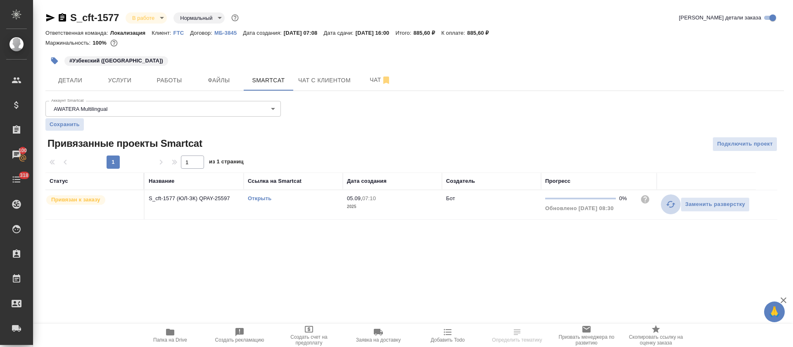
click at [670, 207] on icon "button" at bounding box center [670, 204] width 9 height 7
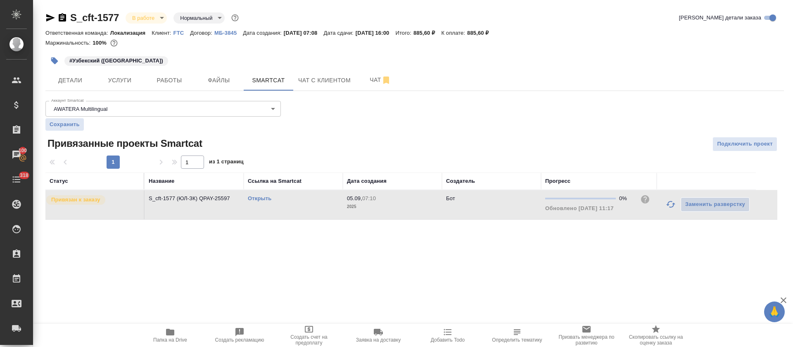
click at [259, 196] on link "Открыть" at bounding box center [260, 198] width 24 height 6
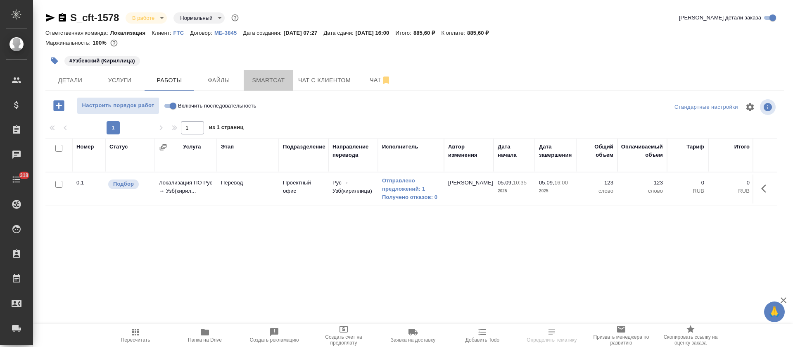
click at [277, 84] on span "Smartcat" at bounding box center [269, 80] width 40 height 10
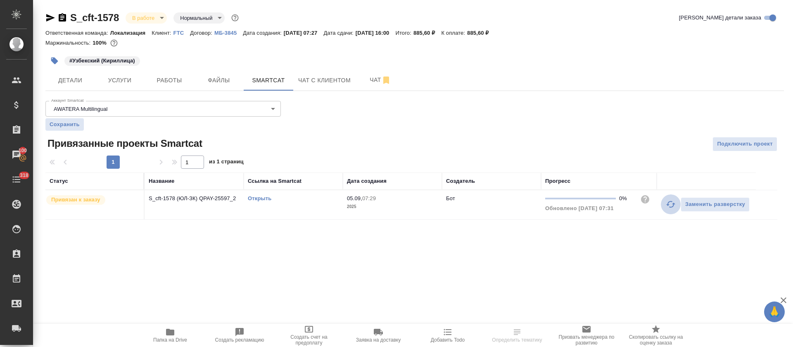
click at [672, 204] on icon "button" at bounding box center [671, 204] width 10 height 10
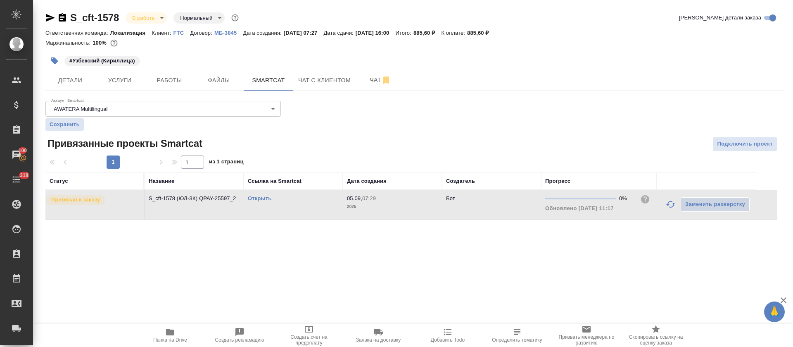
click at [260, 198] on link "Открыть" at bounding box center [260, 198] width 24 height 6
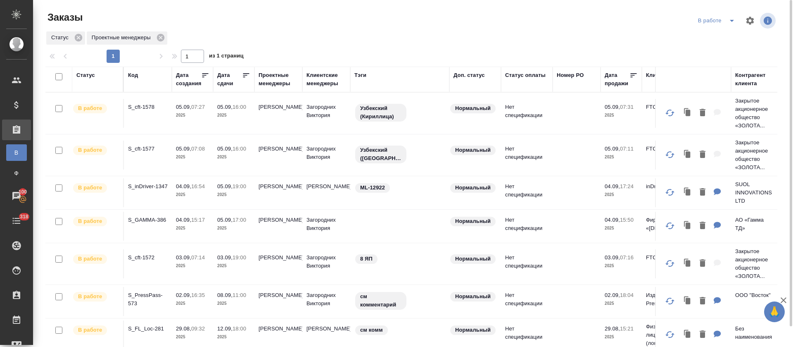
click at [425, 333] on div "см комм" at bounding box center [399, 329] width 91 height 11
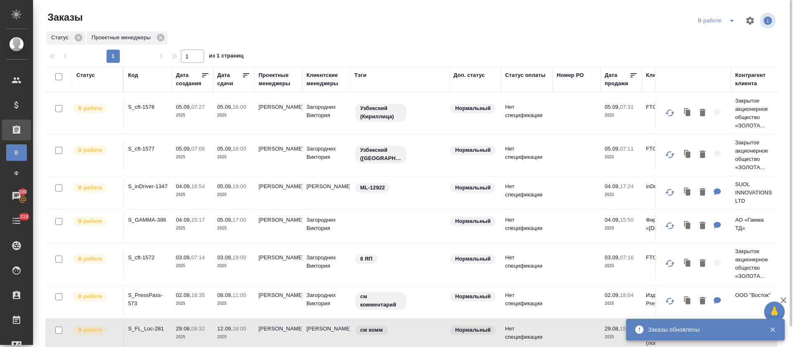
click at [499, 24] on div at bounding box center [415, 21] width 246 height 20
